Goal: Find specific page/section

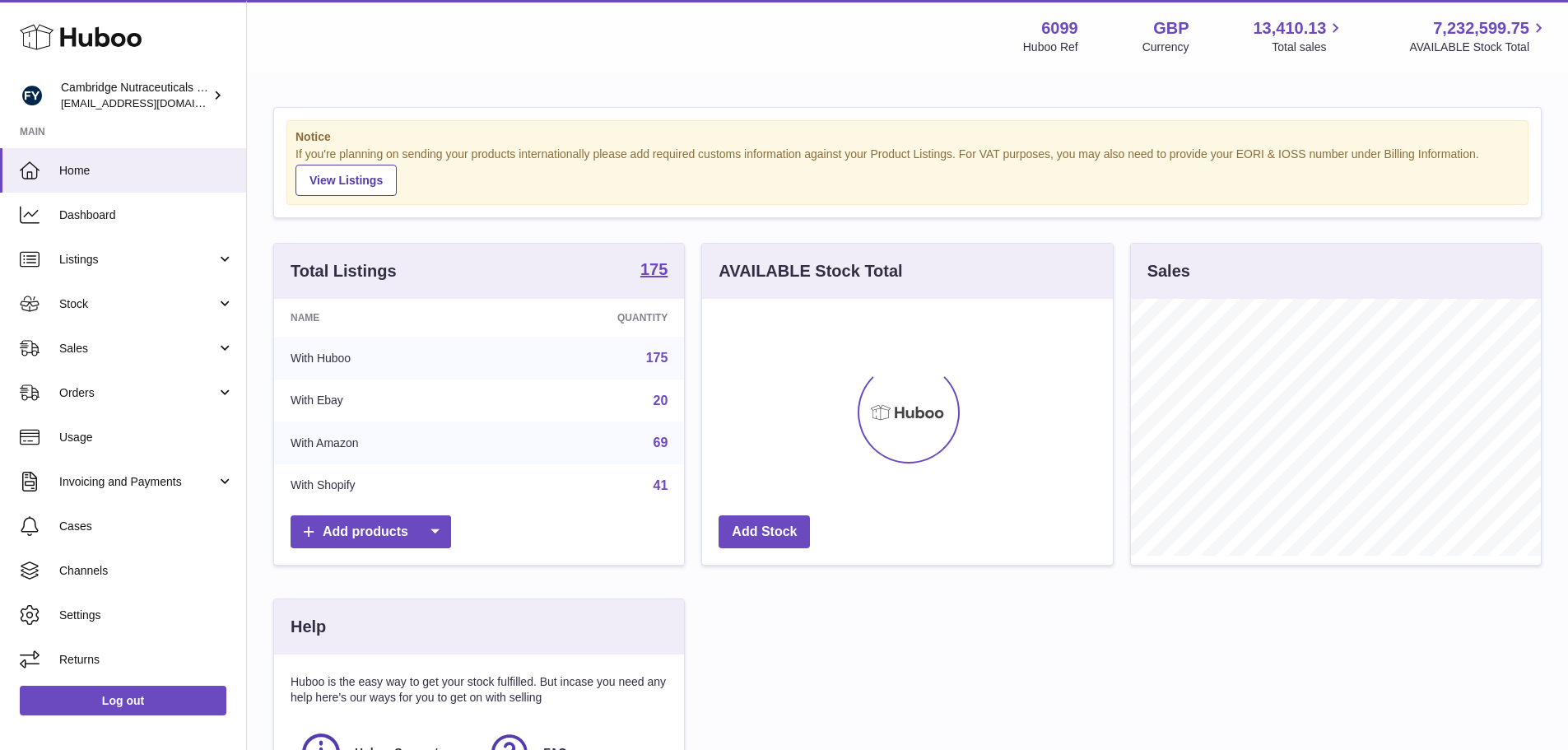
scroll to position [257, 415]
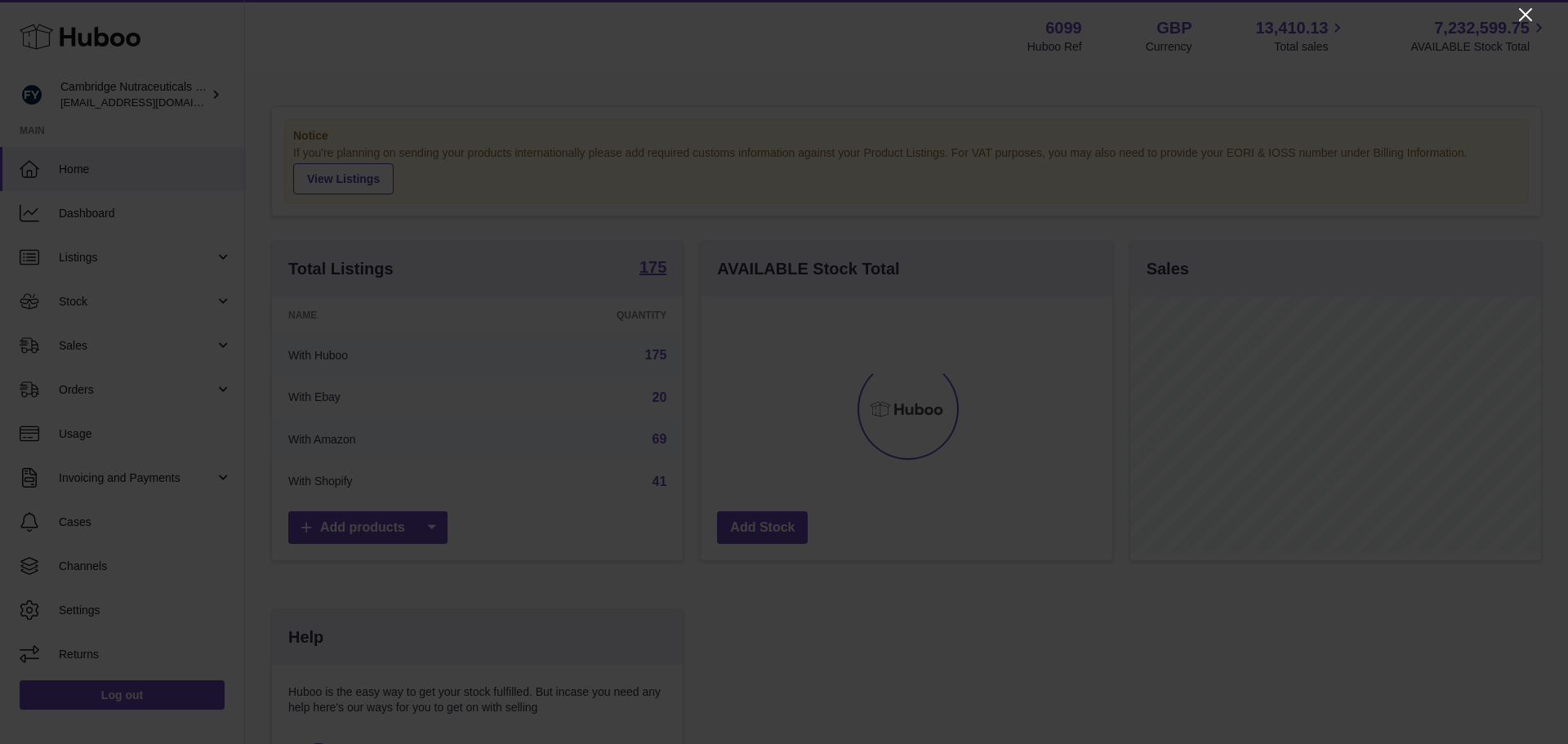
click at [1528, 12] on icon "Close" at bounding box center [1525, 14] width 13 height 13
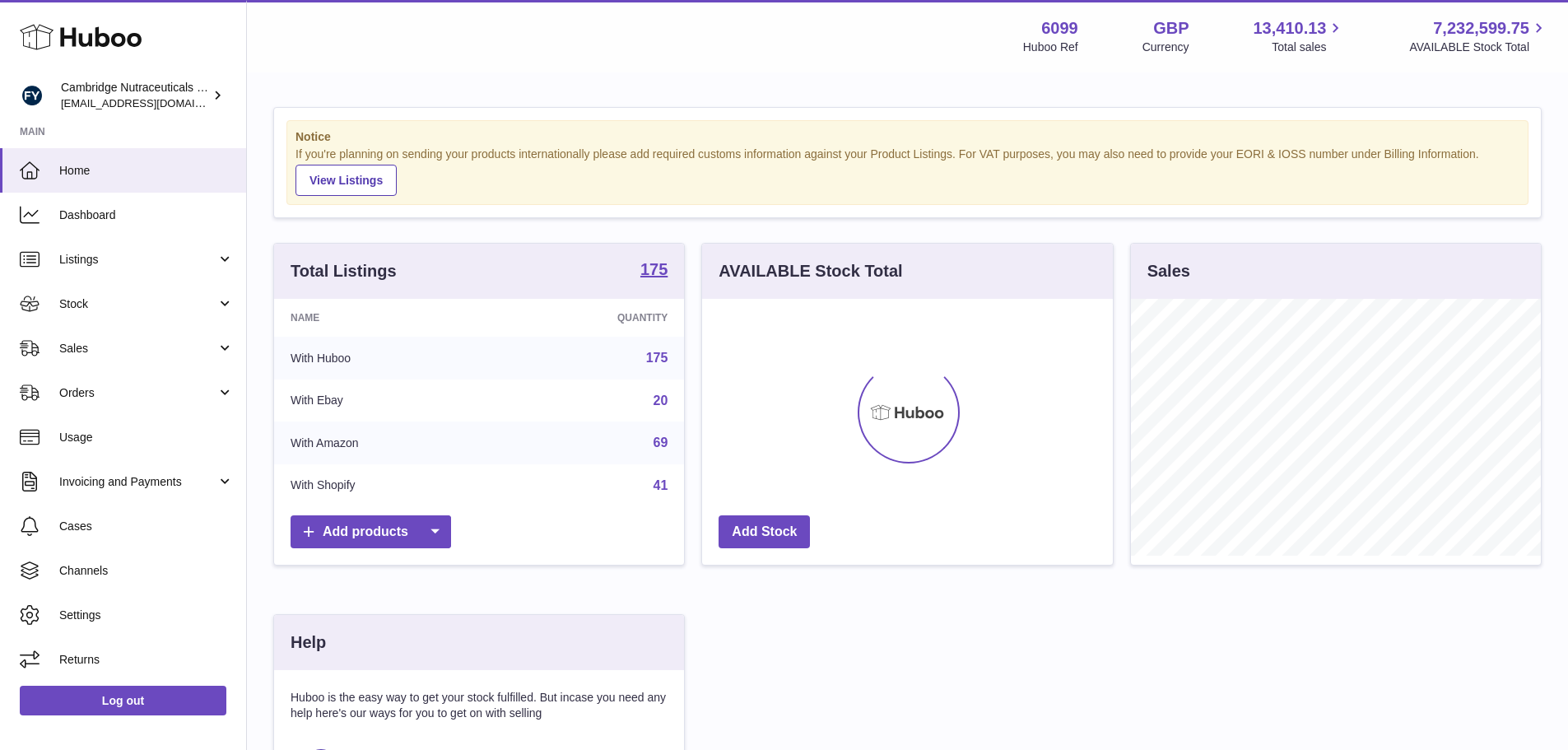
scroll to position [822650, 822526]
click at [110, 348] on span "Sales" at bounding box center [138, 348] width 157 height 16
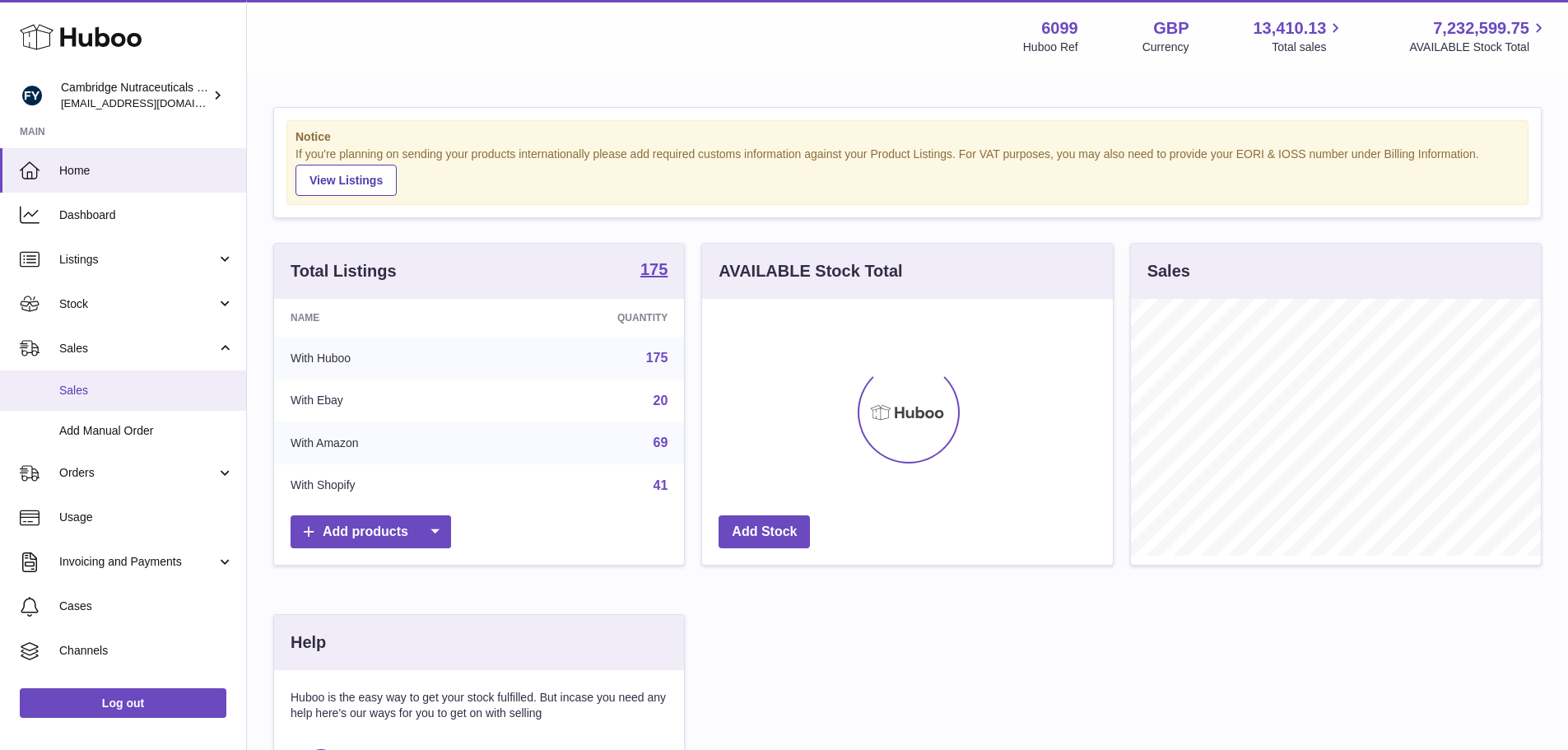
click at [134, 398] on link "Sales" at bounding box center [123, 390] width 246 height 40
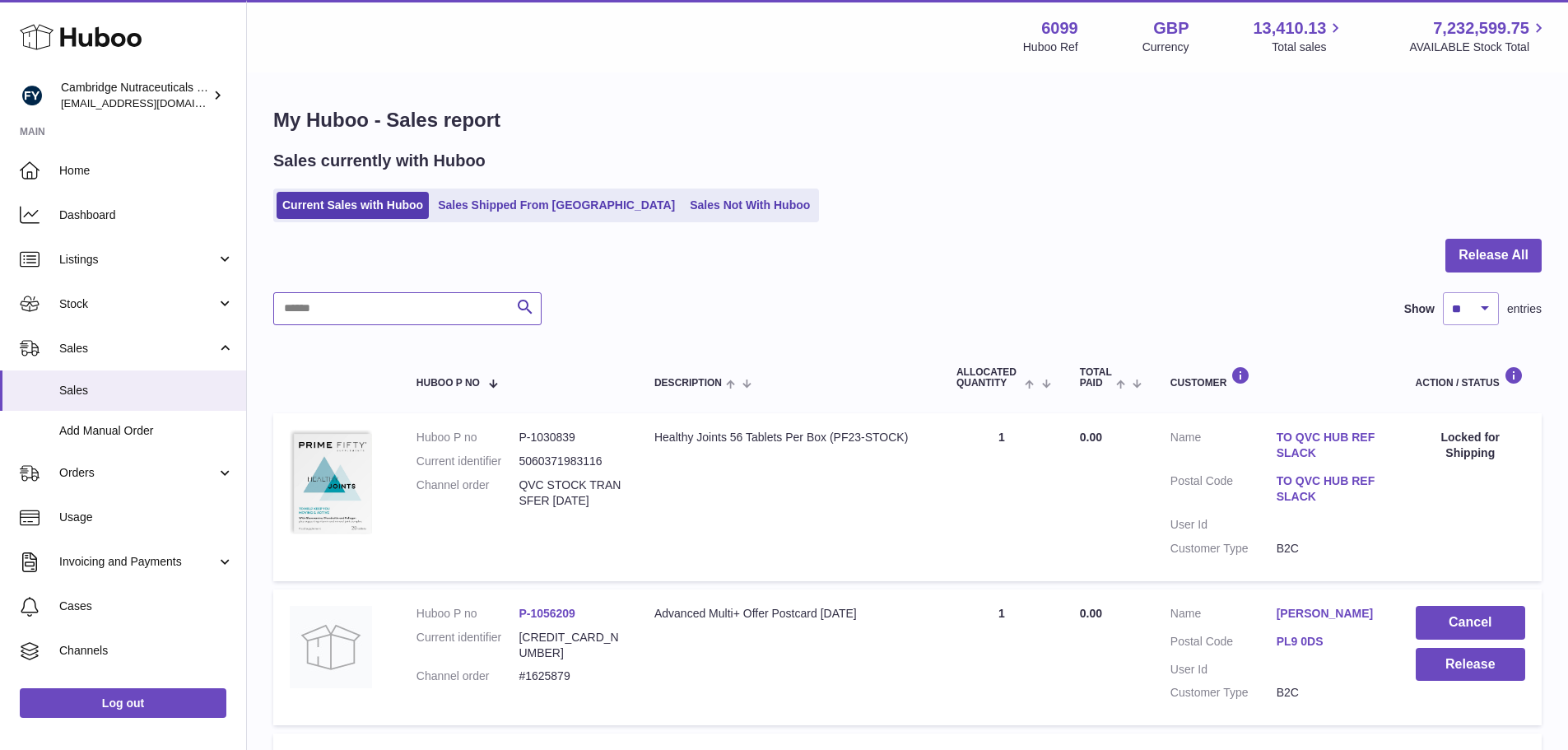
click at [320, 312] on input "text" at bounding box center [408, 308] width 268 height 33
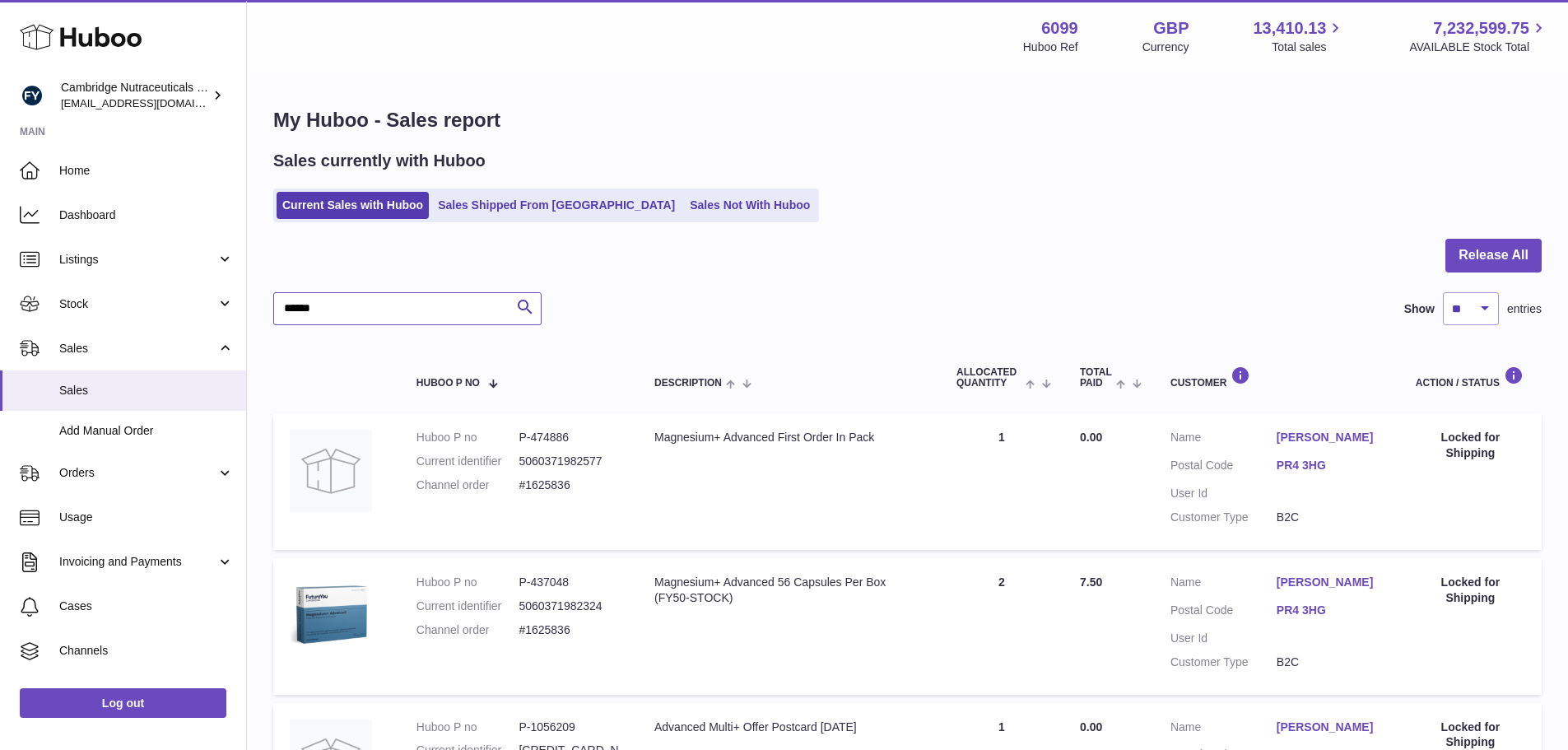
type input "******"
